Goal: Task Accomplishment & Management: Use online tool/utility

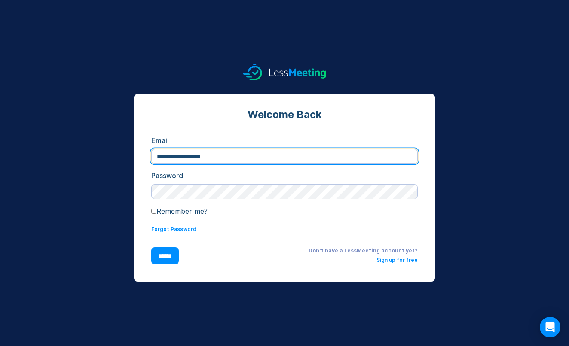
type input "**********"
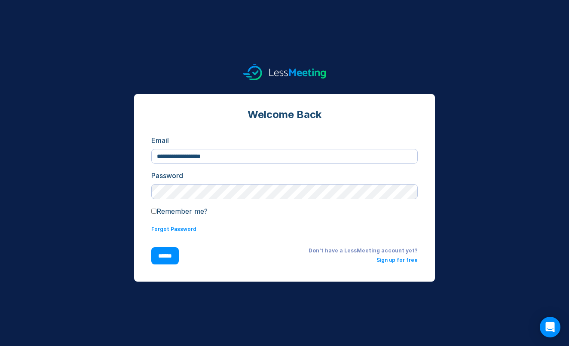
click at [171, 250] on input "******" at bounding box center [164, 255] width 27 height 17
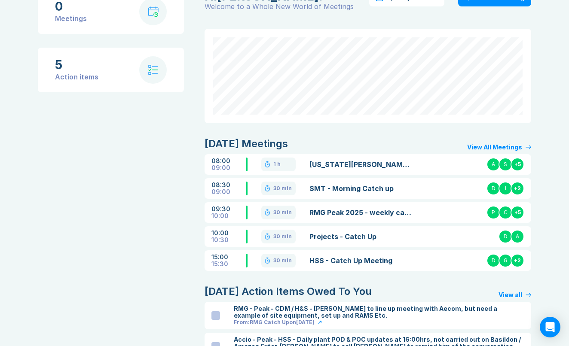
scroll to position [70, 0]
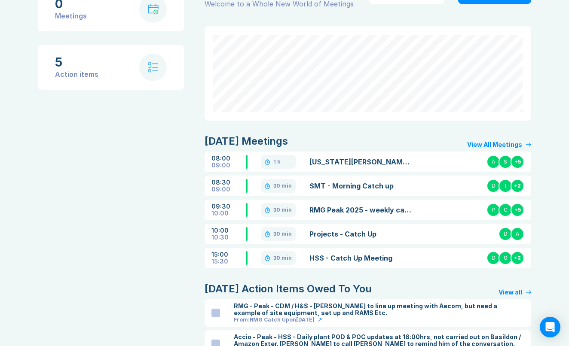
click at [334, 257] on link "HSS - Catch Up Meeting" at bounding box center [361, 258] width 104 height 10
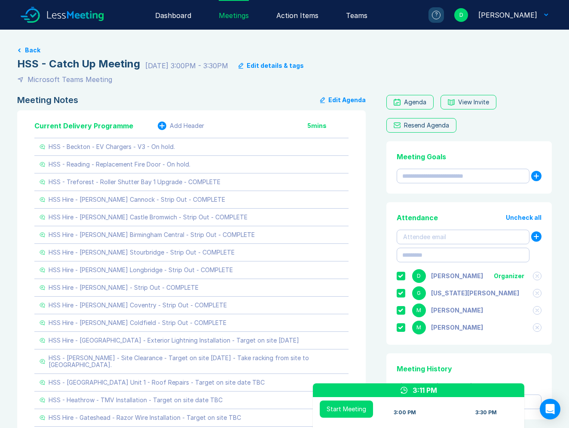
drag, startPoint x: 378, startPoint y: 145, endPoint x: 383, endPoint y: 149, distance: 6.4
click at [303, 146] on icon at bounding box center [302, 146] width 5 height 5
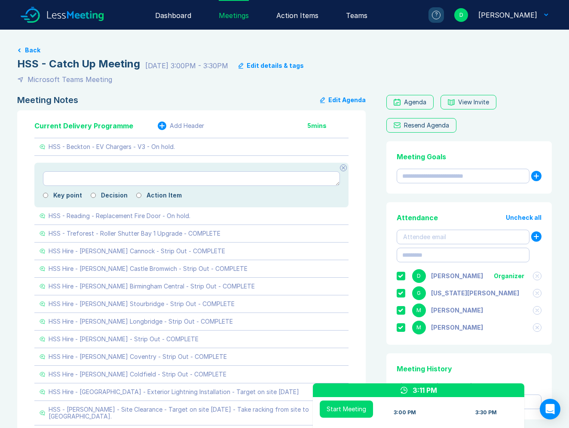
click at [342, 169] on icon at bounding box center [342, 168] width 3 height 3
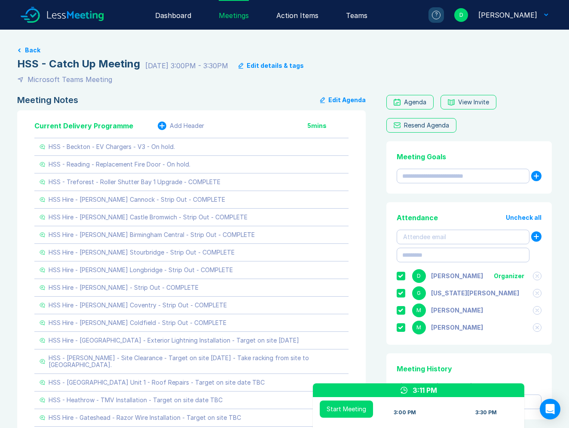
click at [341, 346] on button "Start Meeting" at bounding box center [346, 409] width 53 height 17
click at [503, 346] on div "Start Meeting 3:00 PM 3:30 PM" at bounding box center [419, 414] width 198 height 27
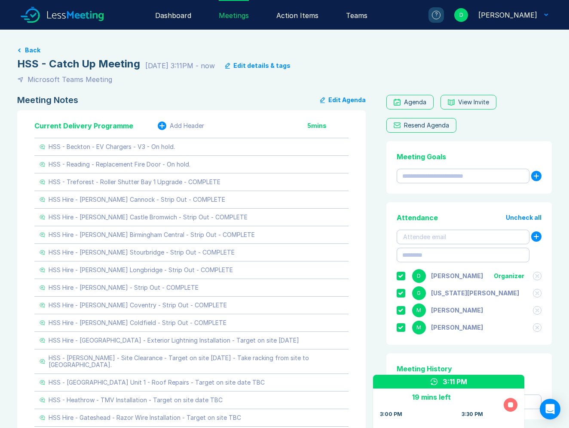
click at [509, 346] on button at bounding box center [510, 405] width 14 height 14
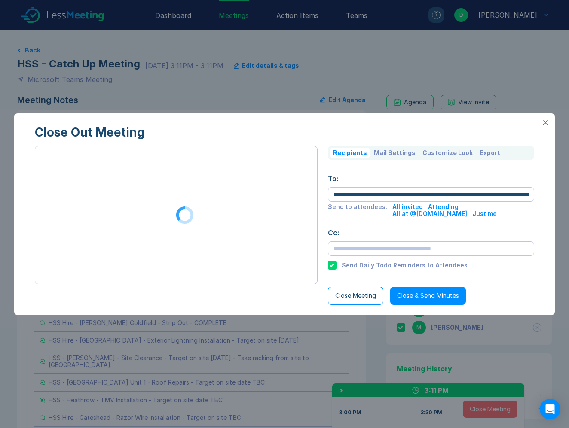
click at [480, 149] on button "Export" at bounding box center [489, 153] width 27 height 10
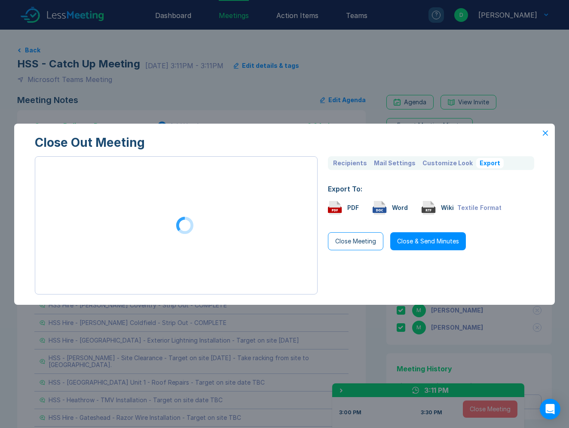
click at [340, 206] on icon at bounding box center [335, 208] width 12 height 14
click at [350, 210] on div "PDF" at bounding box center [353, 207] width 12 height 7
click at [348, 208] on div "PDF" at bounding box center [353, 207] width 12 height 7
